Goal: Information Seeking & Learning: Stay updated

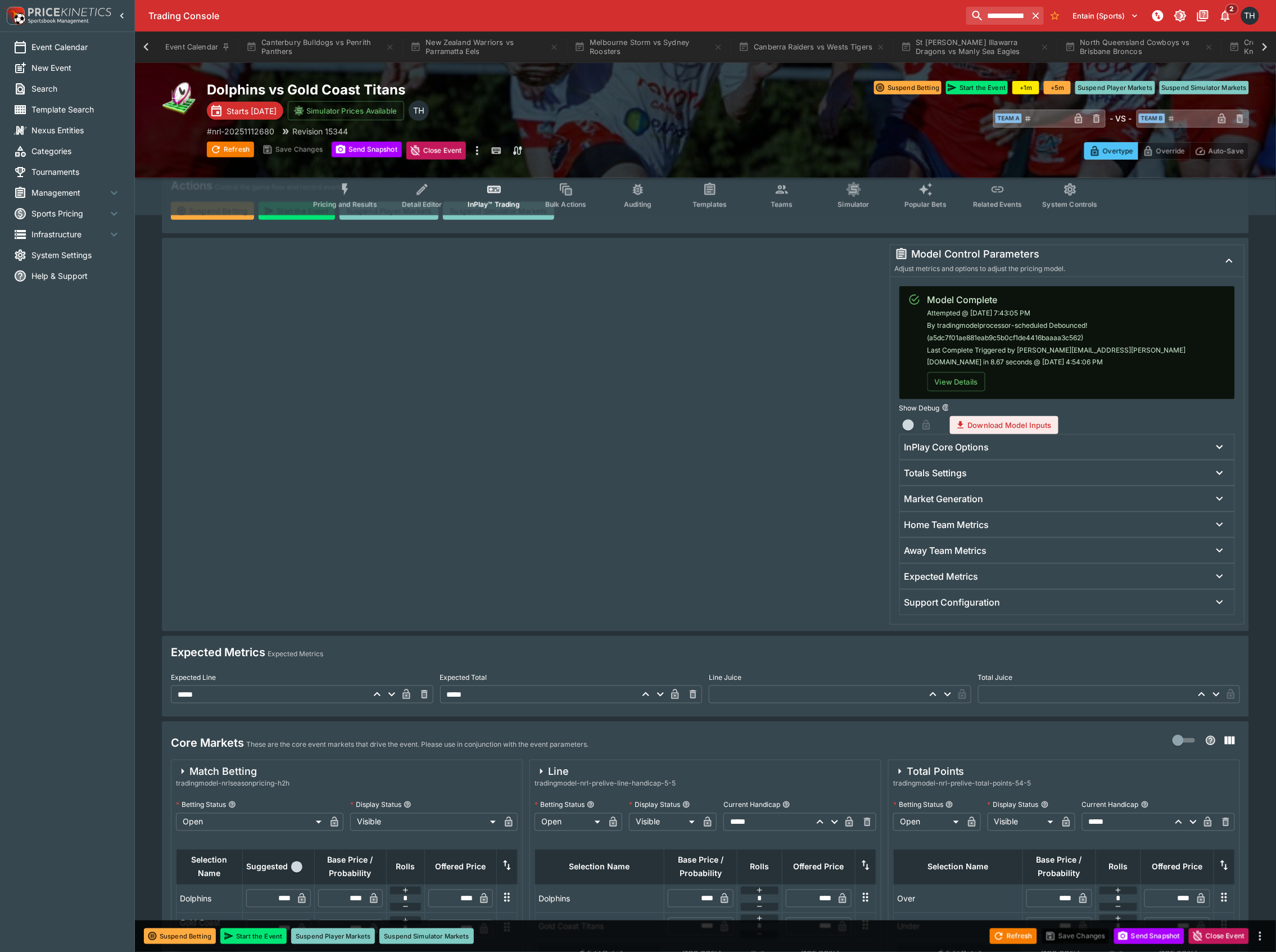
scroll to position [0, 576]
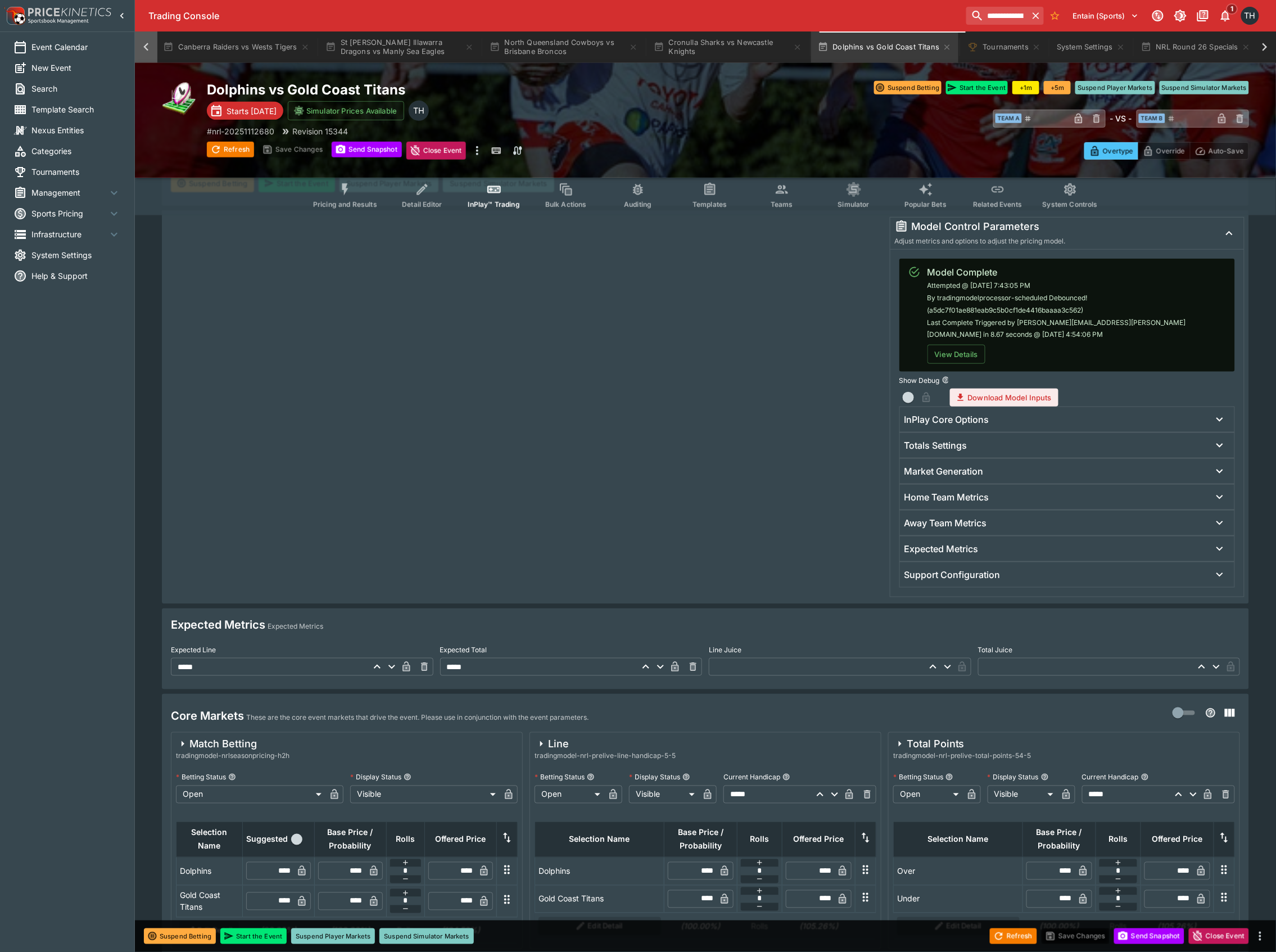
click at [156, 45] on div at bounding box center [146, 48] width 23 height 32
click at [316, 37] on button "Canterbury Bulldogs vs Penrith Panthers" at bounding box center [320, 48] width 162 height 32
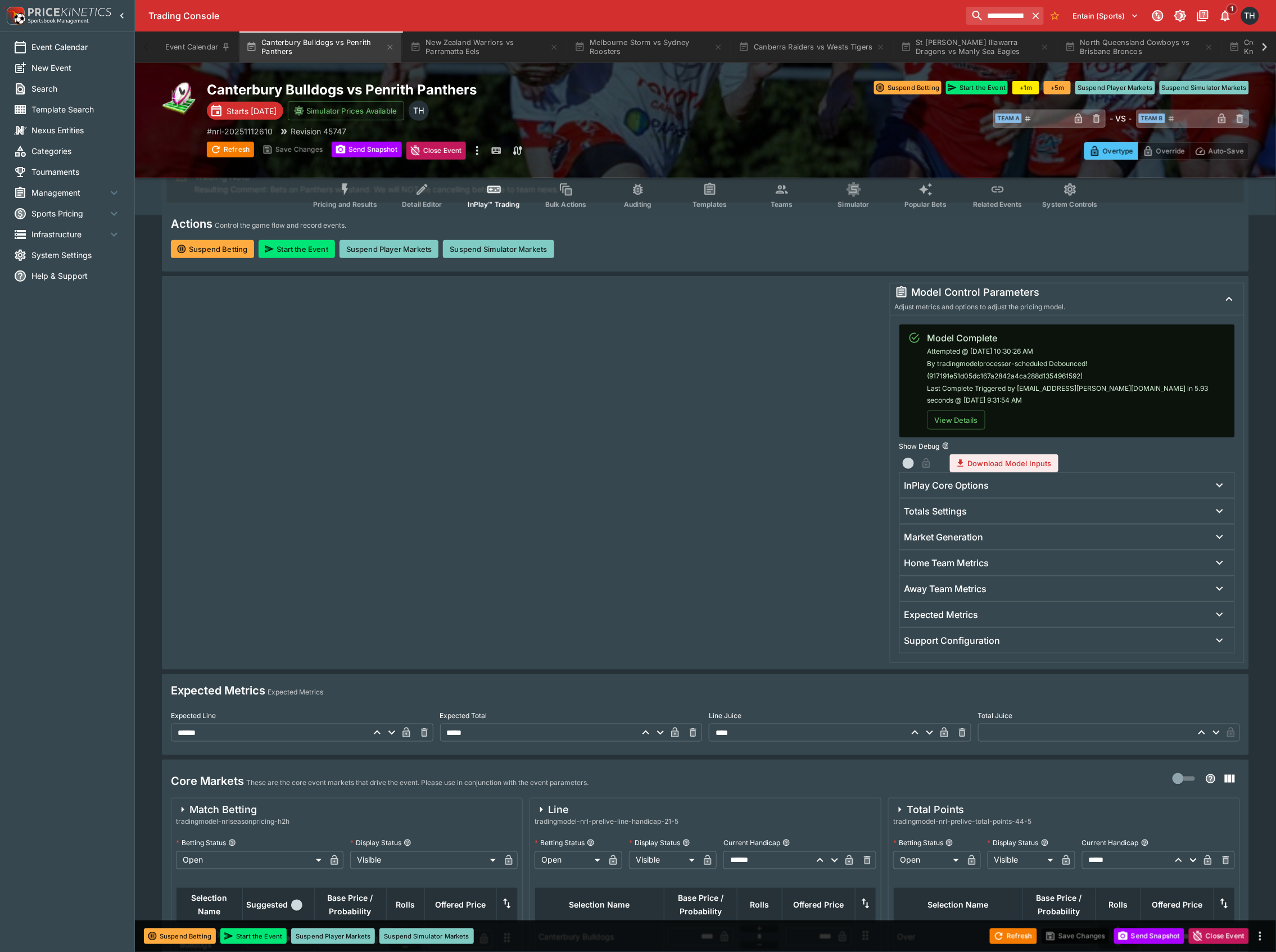
scroll to position [374, 0]
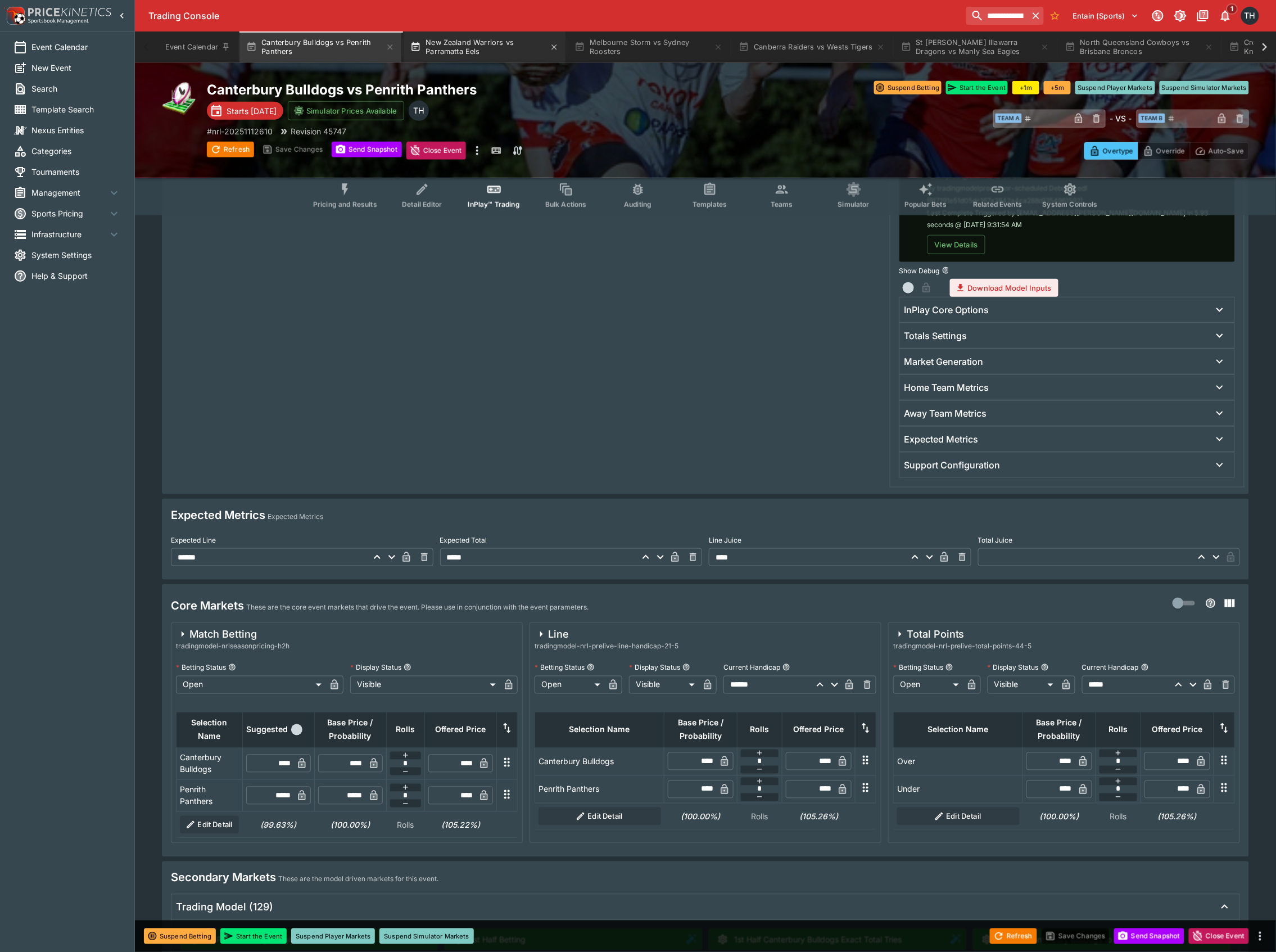
click at [517, 48] on button "New Zealand Warriors vs Parramatta Eels" at bounding box center [484, 48] width 162 height 32
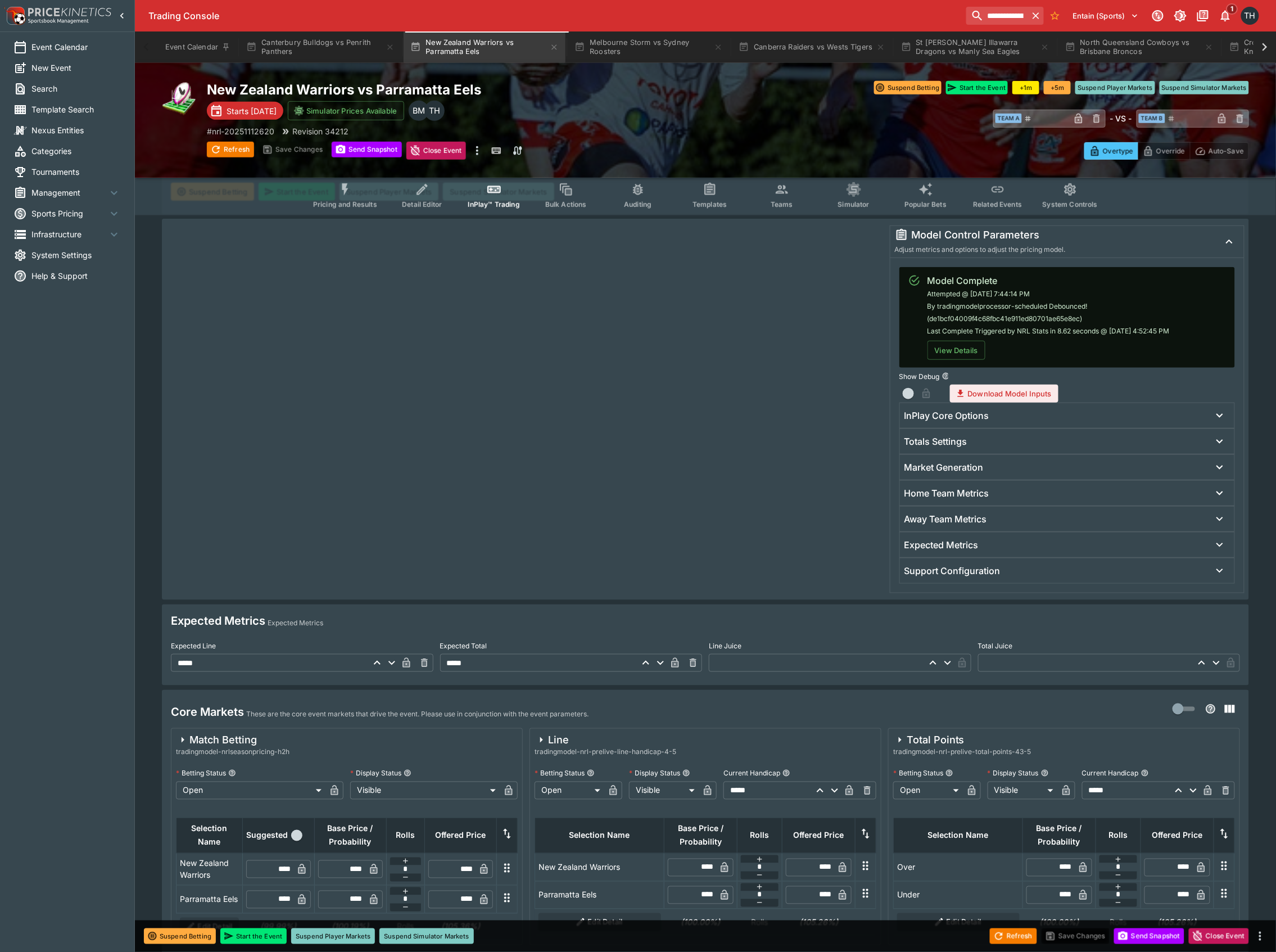
scroll to position [450, 0]
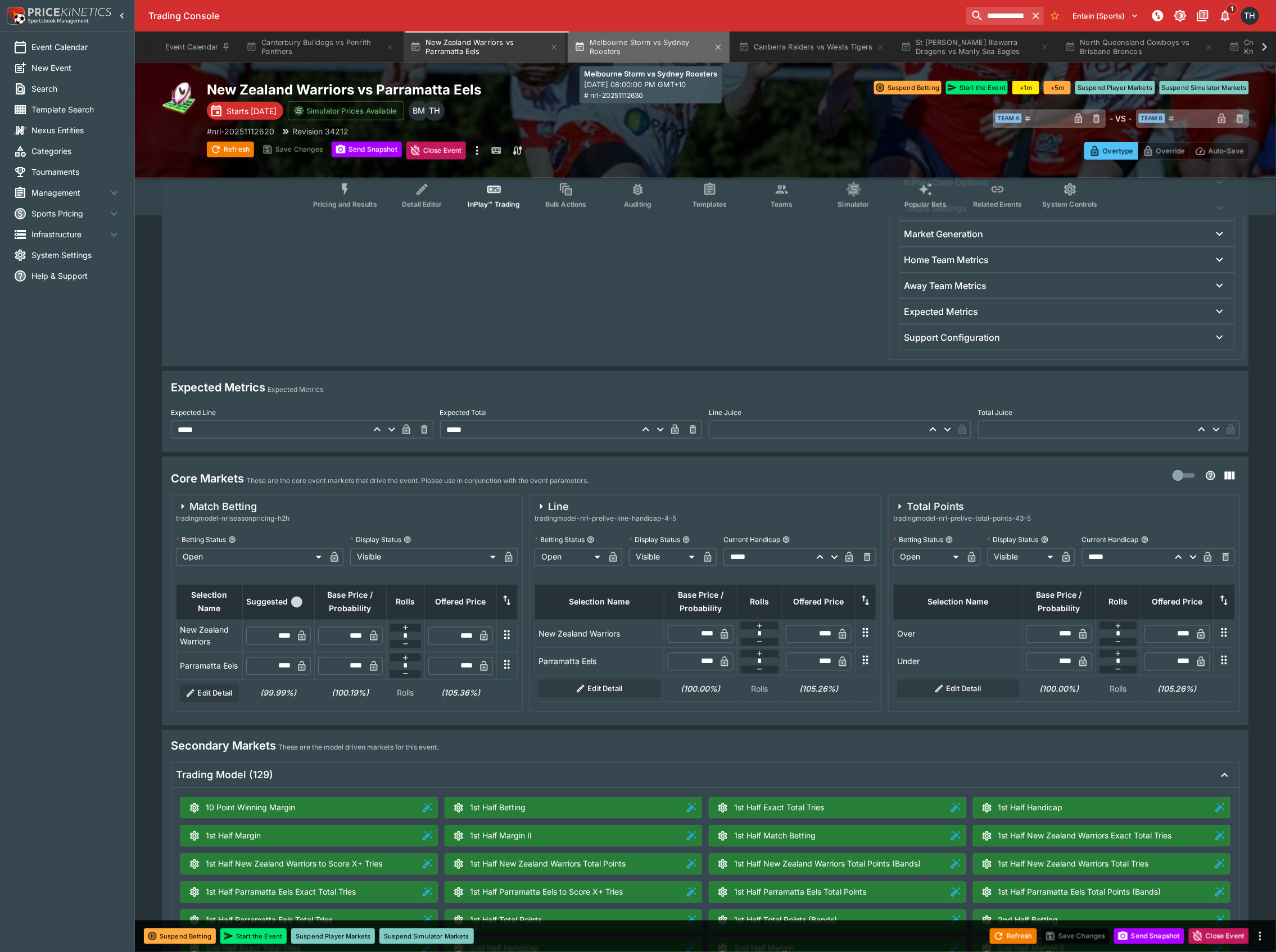
click at [627, 44] on button "Melbourne Storm vs Sydney Roosters" at bounding box center [648, 48] width 162 height 32
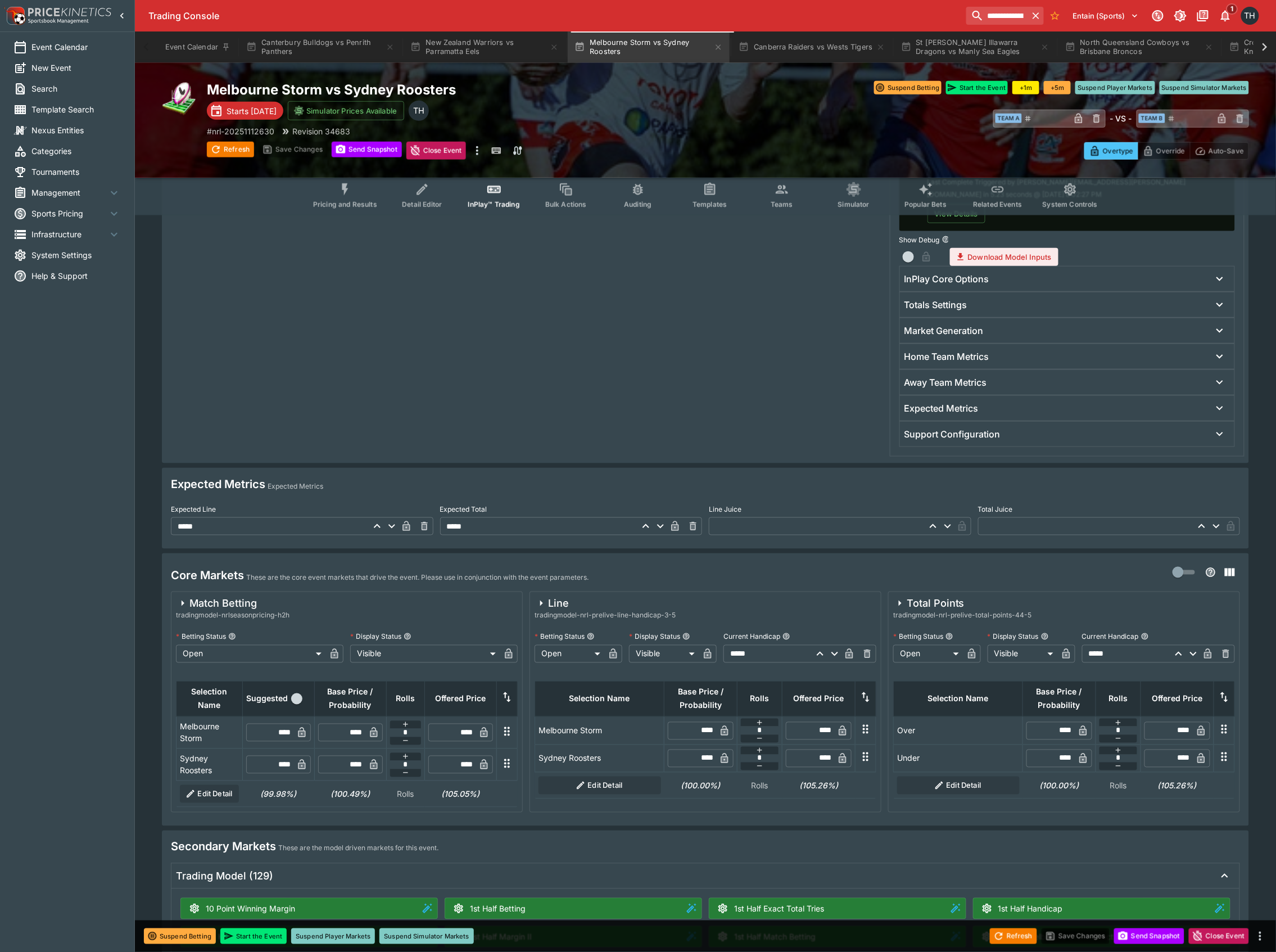
scroll to position [450, 0]
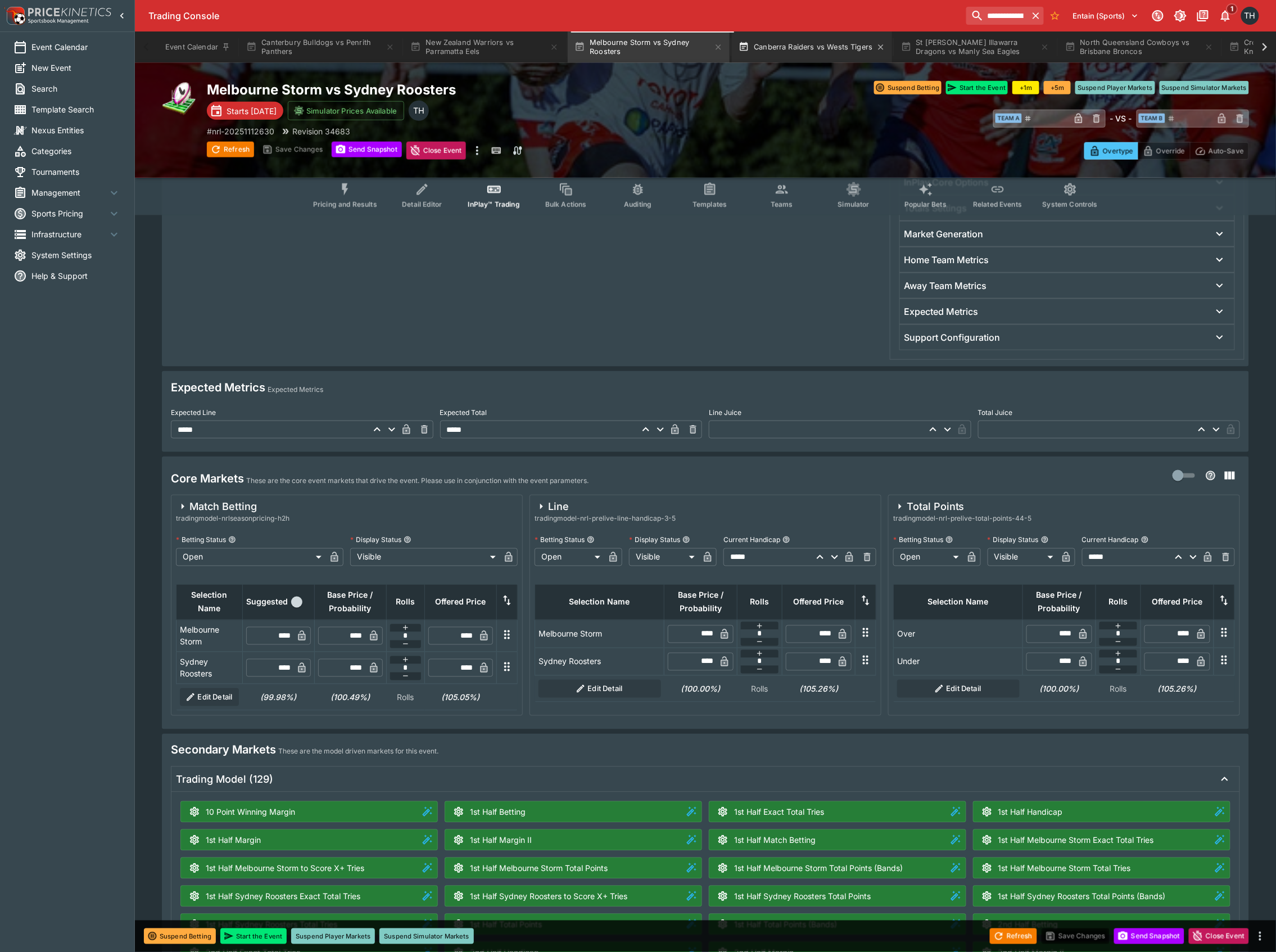
click at [872, 35] on button "Canberra Raiders vs Wests Tigers" at bounding box center [811, 48] width 160 height 32
